Goal: Find contact information: Obtain details needed to contact an individual or organization

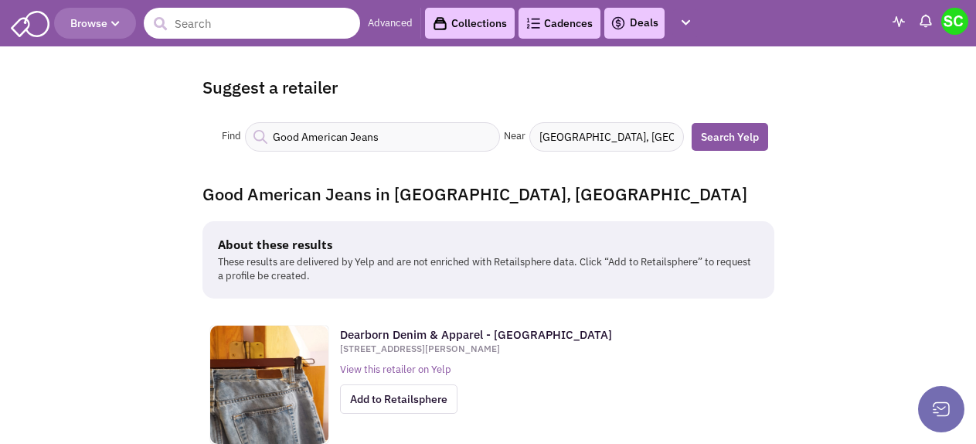
click at [294, 31] on input "text" at bounding box center [252, 23] width 216 height 31
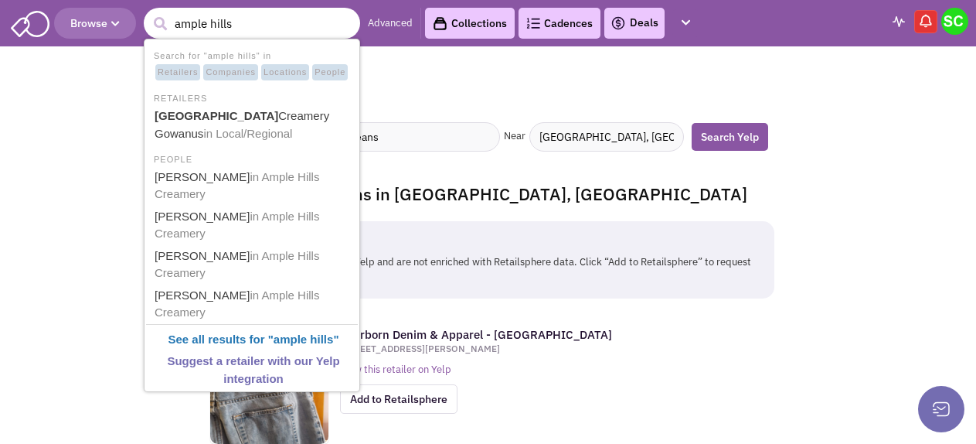
type input "ample hills"
click at [148, 12] on button "submit" at bounding box center [159, 23] width 23 height 23
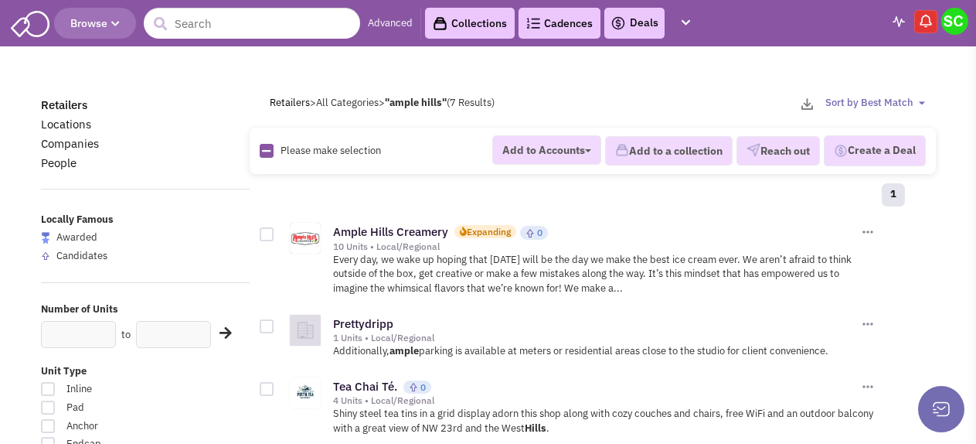
click at [371, 242] on div "10 Units • Local/Regional" at bounding box center [595, 246] width 525 height 12
click at [374, 226] on link "Ample Hills Creamery" at bounding box center [390, 231] width 115 height 15
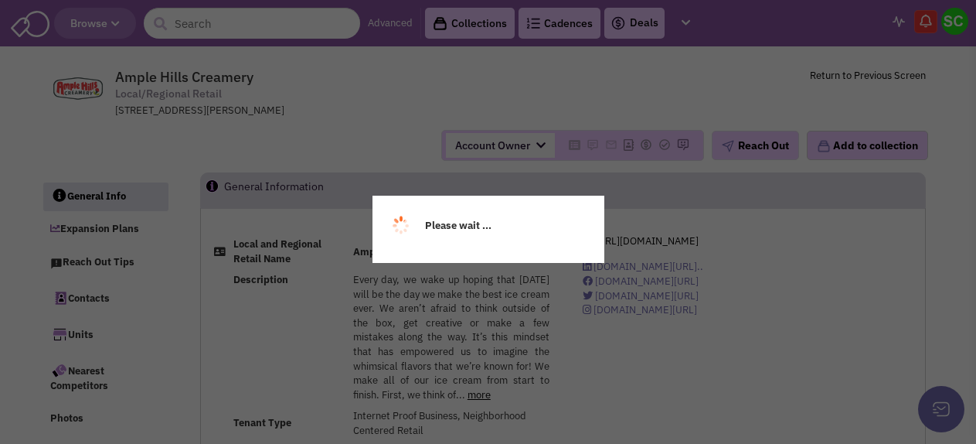
select select
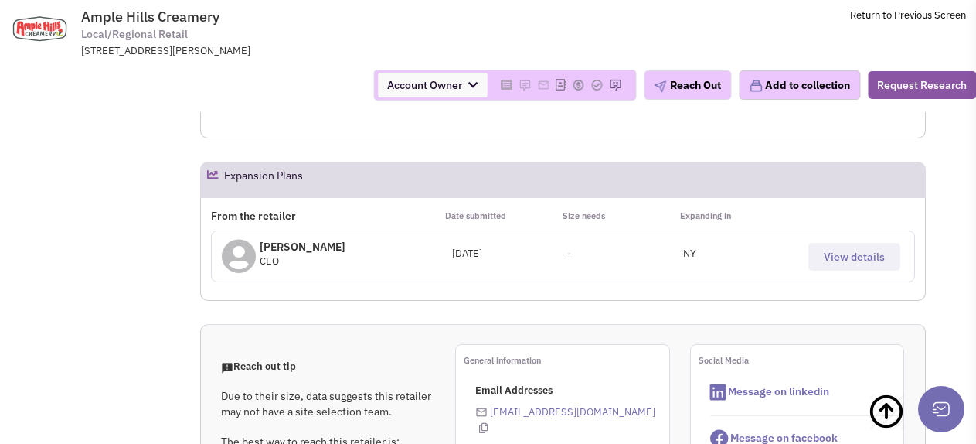
scroll to position [464, 0]
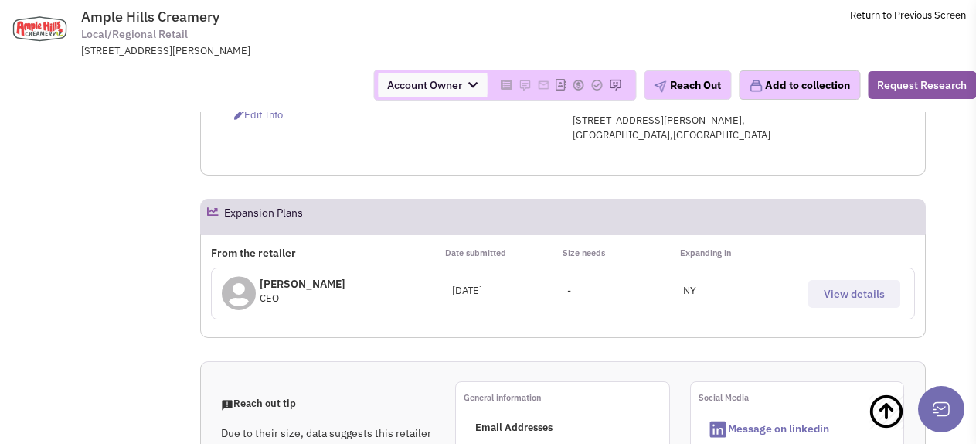
click at [832, 291] on span "View details" at bounding box center [854, 294] width 61 height 14
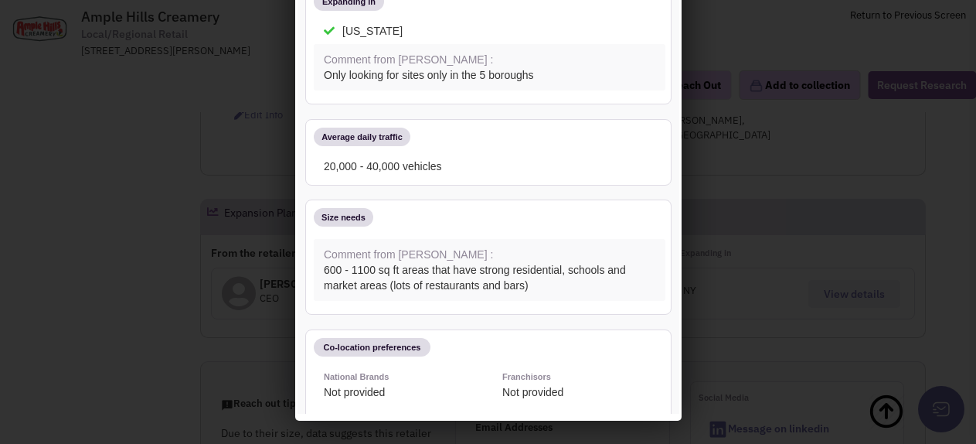
scroll to position [0, 0]
click at [148, 257] on div at bounding box center [488, 222] width 976 height 444
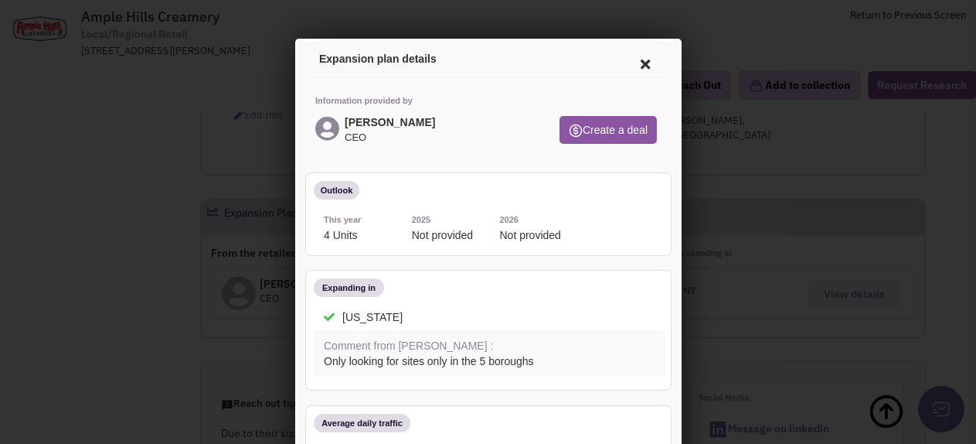
click at [637, 60] on icon at bounding box center [642, 61] width 32 height 37
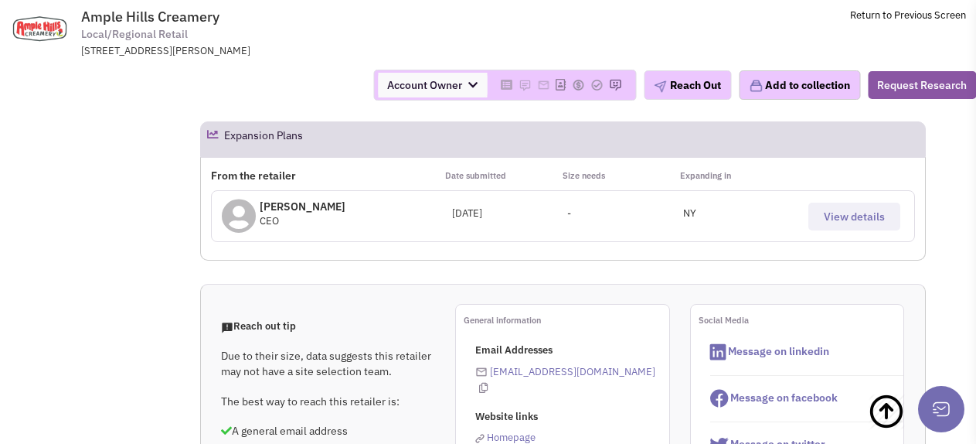
scroll to position [618, 0]
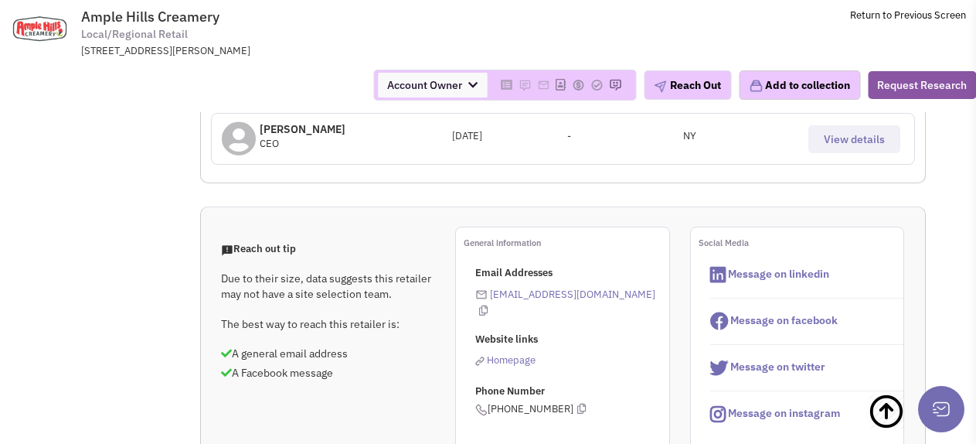
click at [568, 296] on link "info@amplehills.com" at bounding box center [572, 293] width 165 height 13
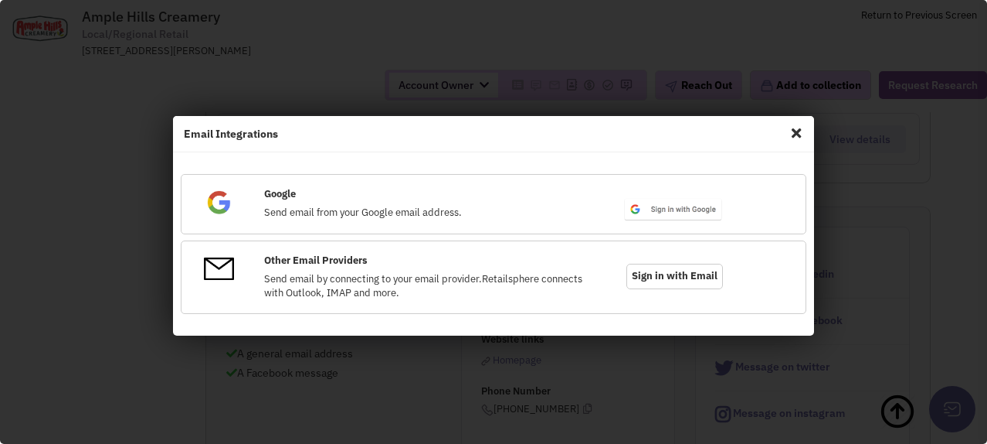
click at [793, 132] on span "Close" at bounding box center [797, 133] width 20 height 25
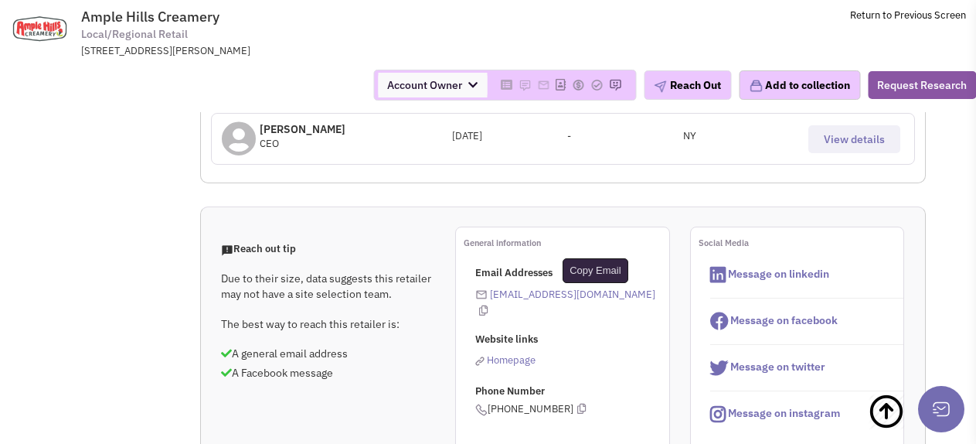
click at [488, 305] on icon at bounding box center [483, 310] width 8 height 10
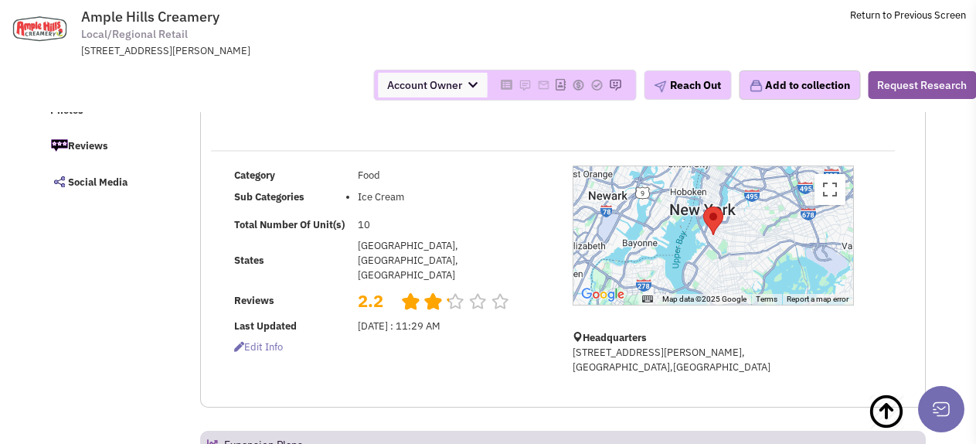
scroll to position [0, 0]
